Goal: Task Accomplishment & Management: Complete application form

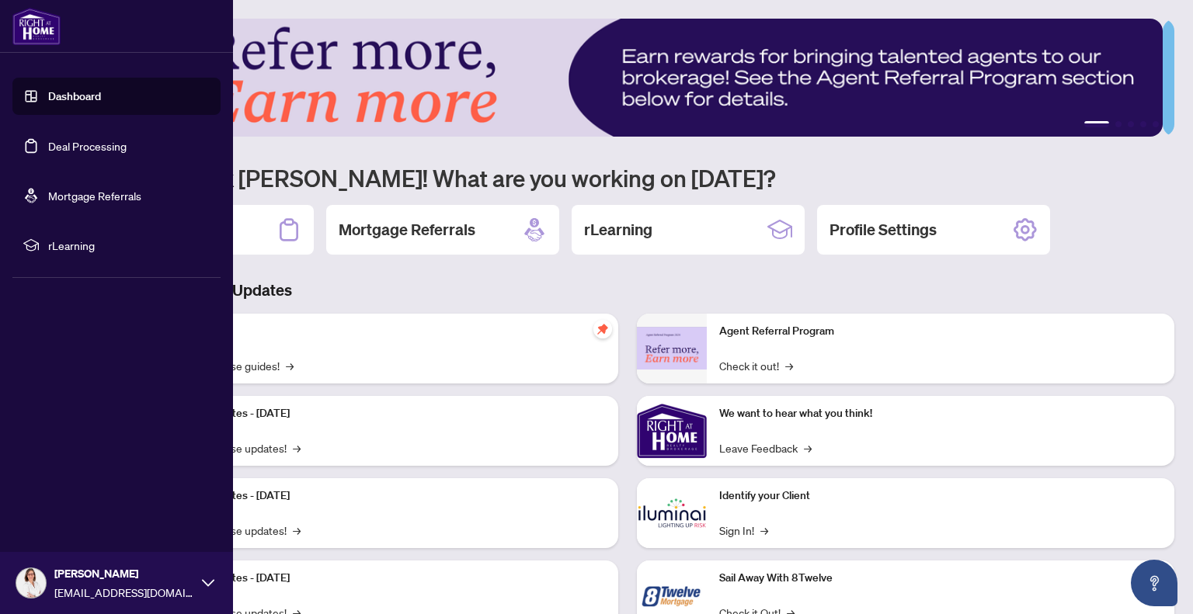
click at [78, 141] on link "Deal Processing" at bounding box center [87, 146] width 78 height 14
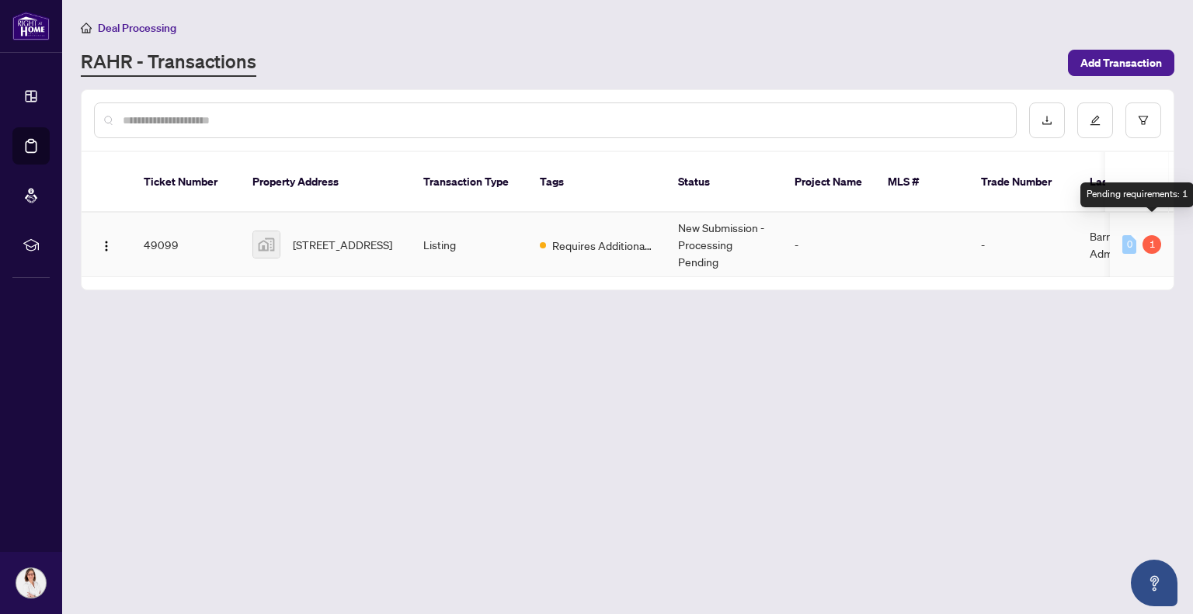
click at [1152, 235] on div "1" at bounding box center [1151, 244] width 19 height 19
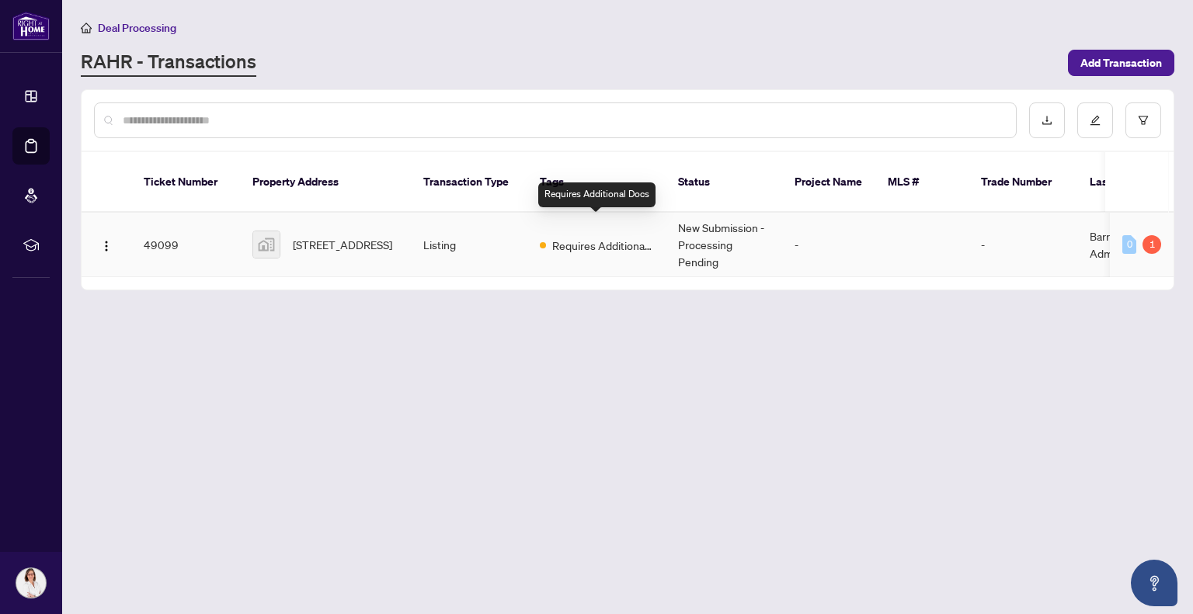
click at [582, 237] on span "Requires Additional Docs" at bounding box center [602, 245] width 101 height 17
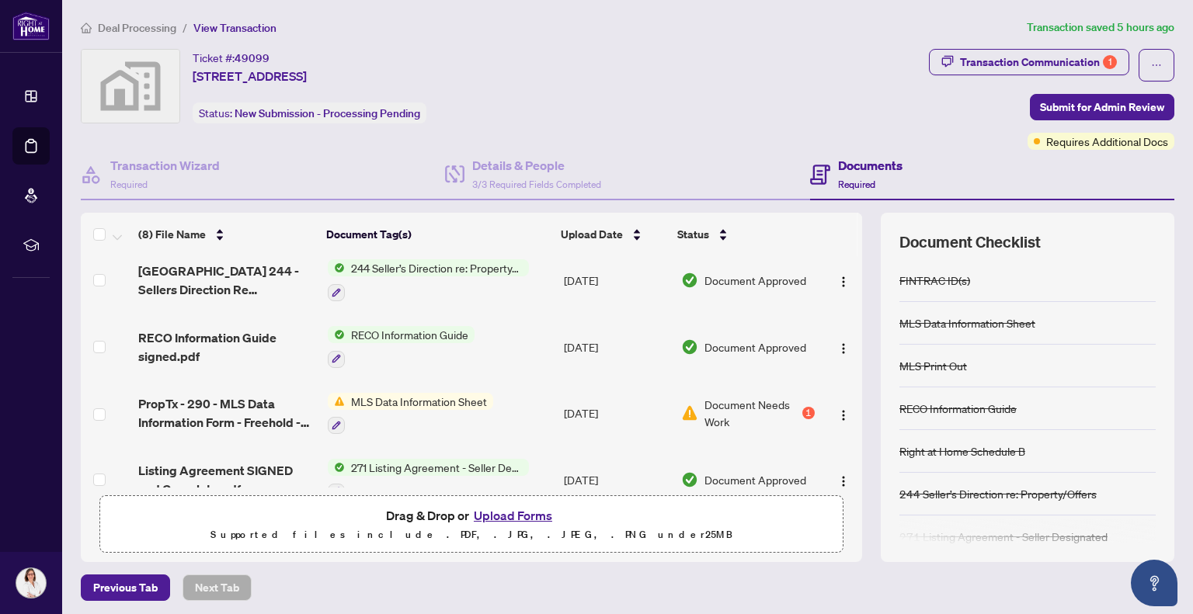
scroll to position [233, 0]
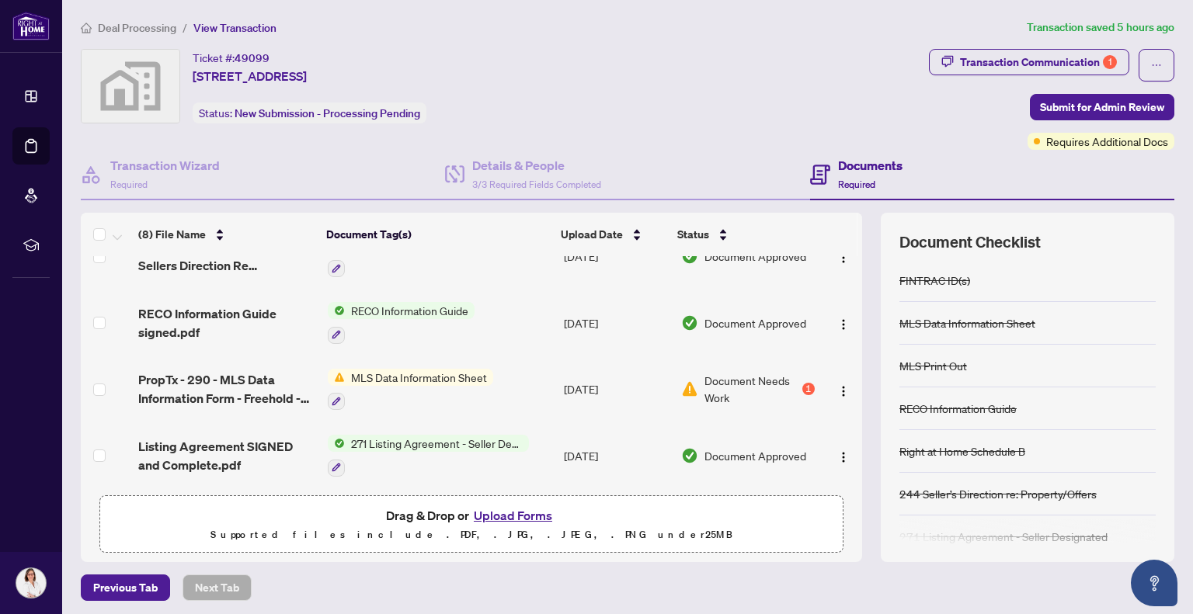
click at [512, 510] on button "Upload Forms" at bounding box center [513, 516] width 88 height 20
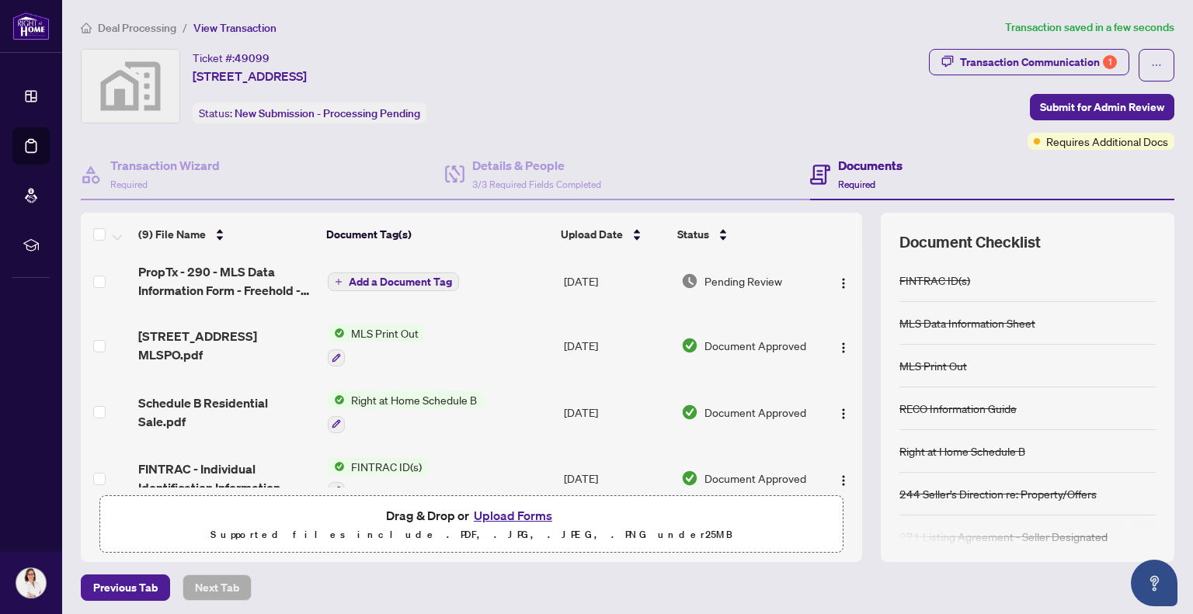
scroll to position [0, 0]
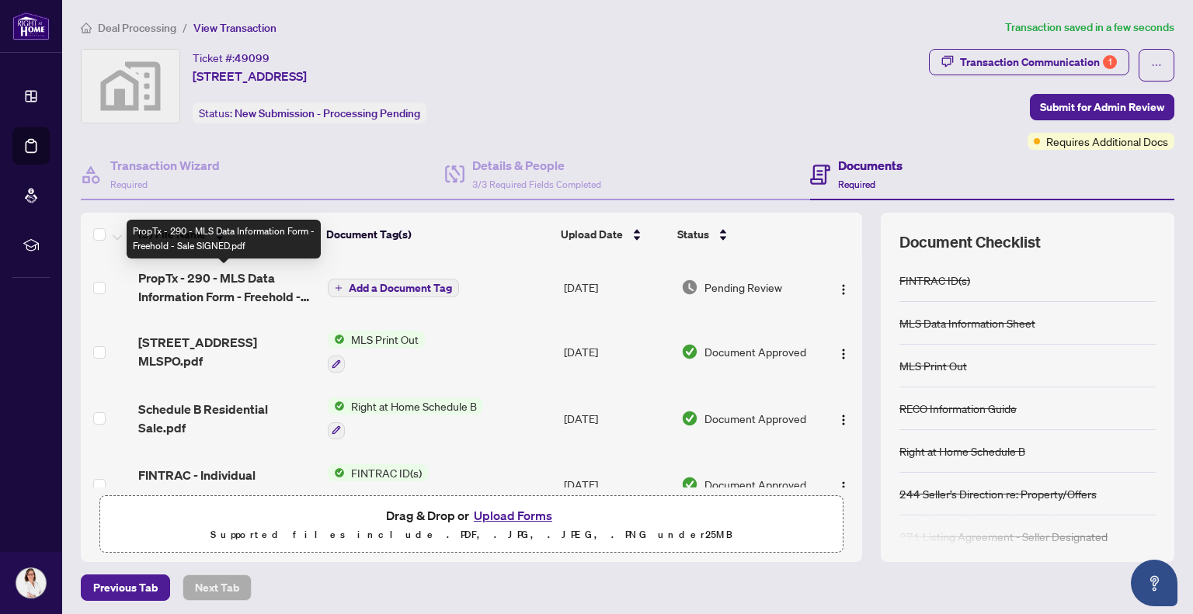
click at [237, 279] on span "PropTx - 290 - MLS Data Information Form - Freehold - Sale SIGNED.pdf" at bounding box center [226, 287] width 176 height 37
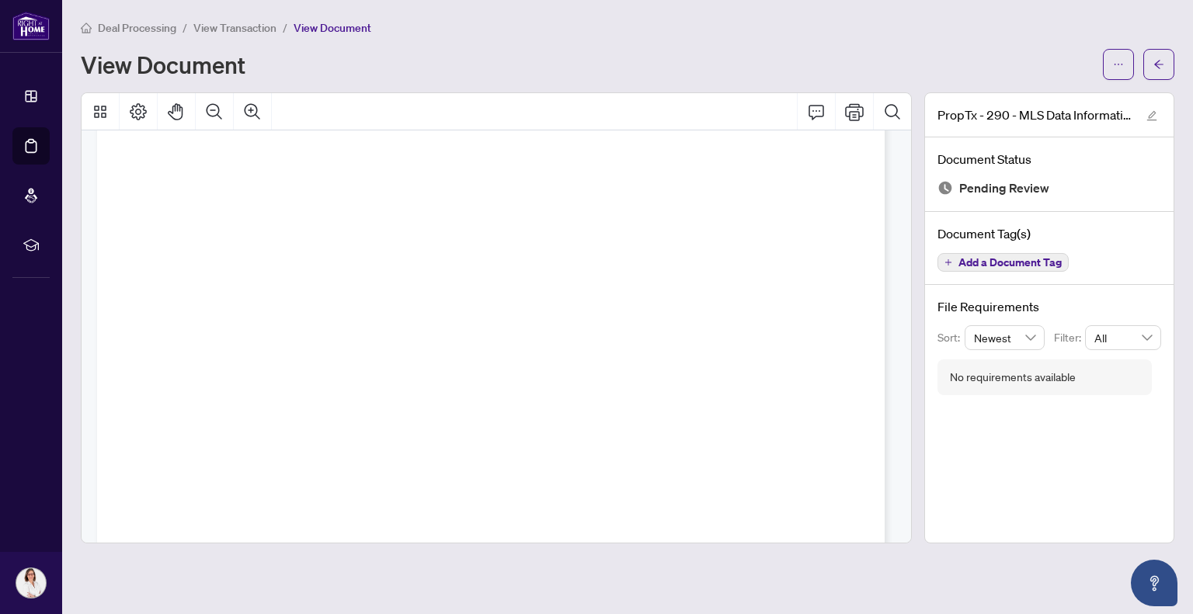
scroll to position [2211, 0]
click at [1160, 66] on icon "arrow-left" at bounding box center [1158, 64] width 11 height 11
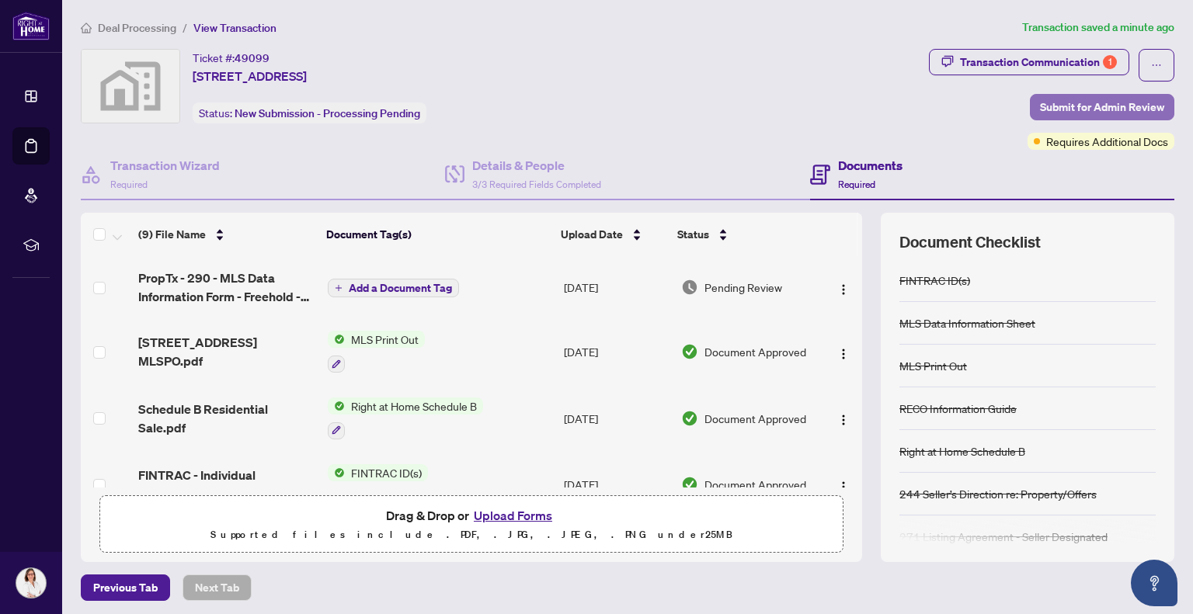
click at [1089, 104] on span "Submit for Admin Review" at bounding box center [1102, 107] width 124 height 25
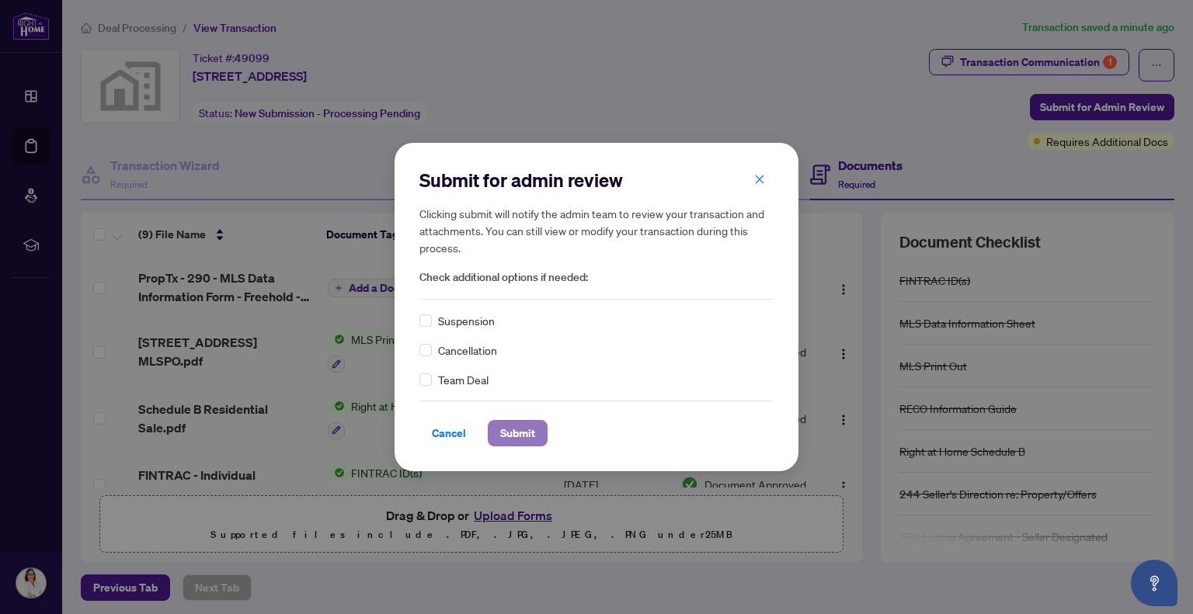
click at [511, 432] on span "Submit" at bounding box center [517, 433] width 35 height 25
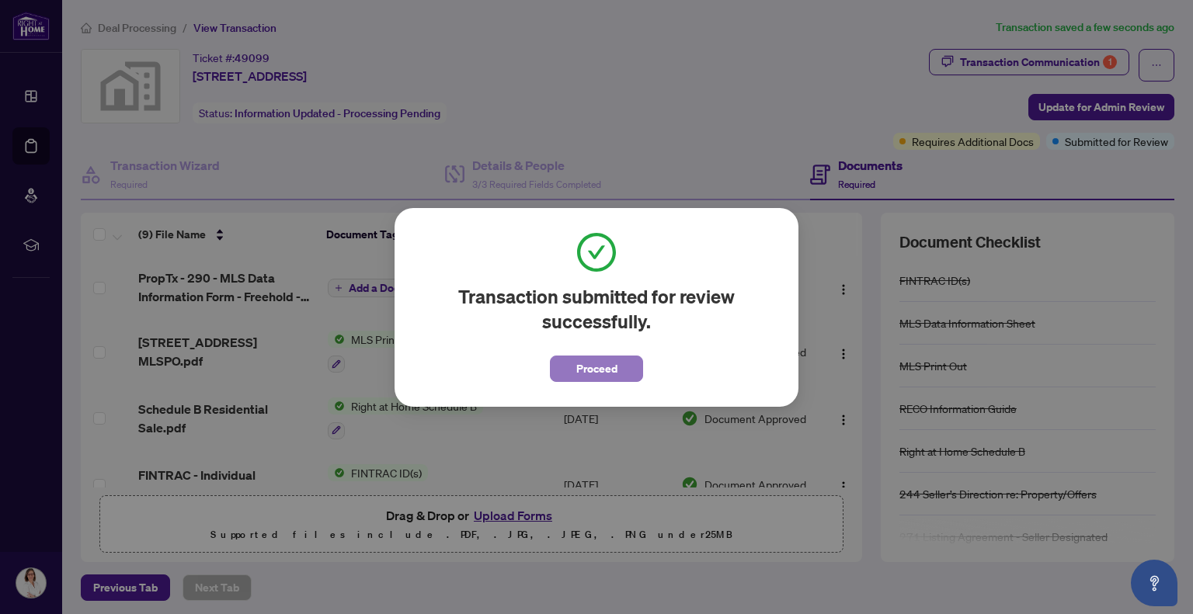
click at [597, 365] on span "Proceed" at bounding box center [596, 368] width 41 height 25
